Goal: Transaction & Acquisition: Purchase product/service

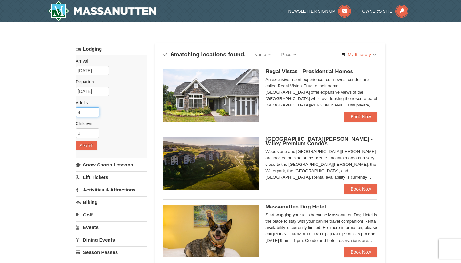
click at [96, 114] on input "4" at bounding box center [88, 112] width 24 height 10
click at [95, 109] on input "5" at bounding box center [88, 112] width 24 height 10
click at [95, 109] on input "6" at bounding box center [88, 112] width 24 height 10
click at [95, 109] on input "7" at bounding box center [88, 112] width 24 height 10
click at [95, 109] on input "8" at bounding box center [88, 112] width 24 height 10
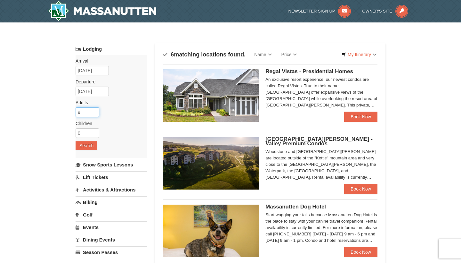
click at [95, 109] on input "9" at bounding box center [88, 112] width 24 height 10
type input "10"
click at [95, 109] on input "10" at bounding box center [88, 112] width 24 height 10
click at [139, 97] on div "Arrival Please format dates MM/DD/YYYY Please format dates MM/DD/YYYY 01/02/202…" at bounding box center [111, 106] width 71 height 103
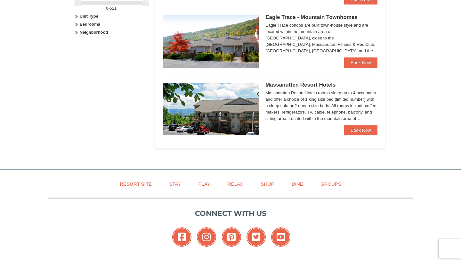
scroll to position [324, 0]
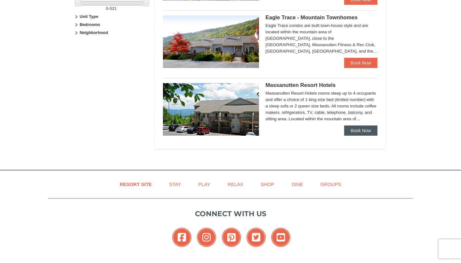
click at [351, 126] on link "Book Now" at bounding box center [360, 130] width 33 height 10
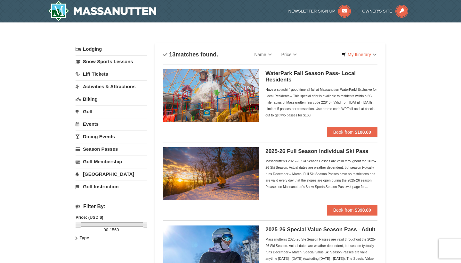
click at [91, 72] on link "Lift Tickets" at bounding box center [111, 74] width 71 height 12
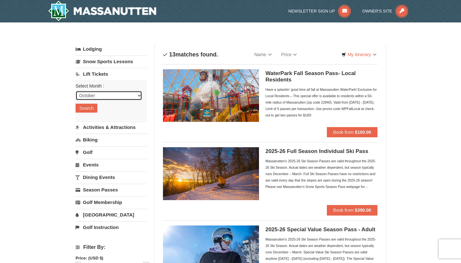
select select "12"
click at [85, 106] on button "Search" at bounding box center [87, 107] width 22 height 9
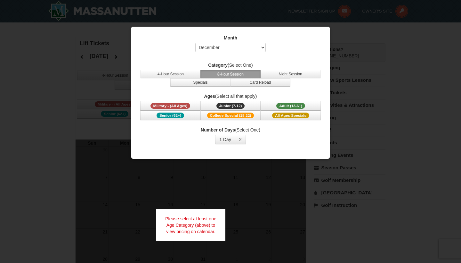
select select "12"
click at [285, 105] on span "Adult (13-61)" at bounding box center [290, 106] width 29 height 6
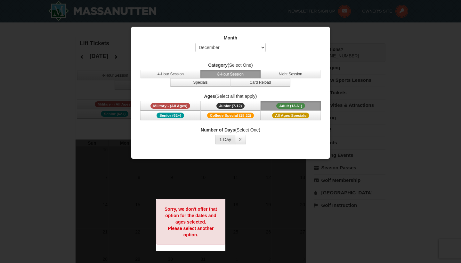
click at [231, 136] on button "1 Day" at bounding box center [225, 140] width 20 height 10
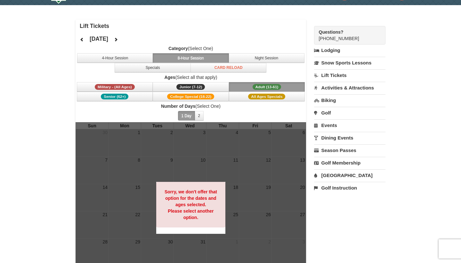
scroll to position [15, 0]
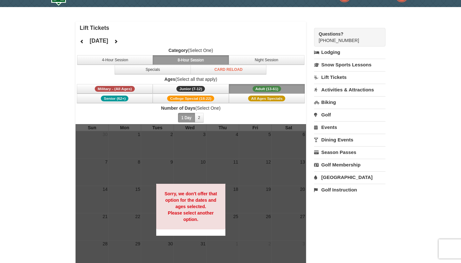
click at [122, 44] on button at bounding box center [116, 42] width 13 height 10
click at [84, 41] on icon at bounding box center [82, 41] width 4 height 4
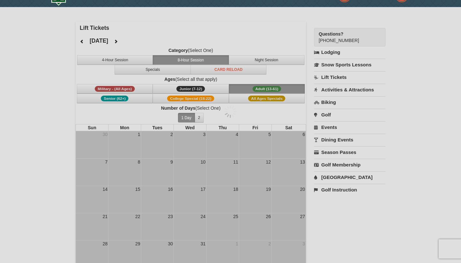
click at [84, 41] on div at bounding box center [230, 131] width 461 height 263
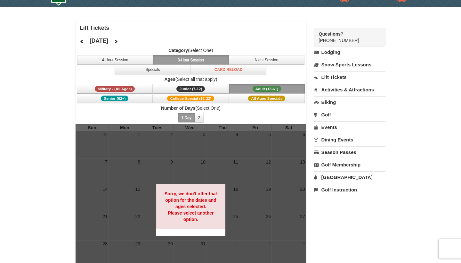
click at [84, 41] on icon at bounding box center [82, 41] width 4 height 4
